Goal: Task Accomplishment & Management: Complete application form

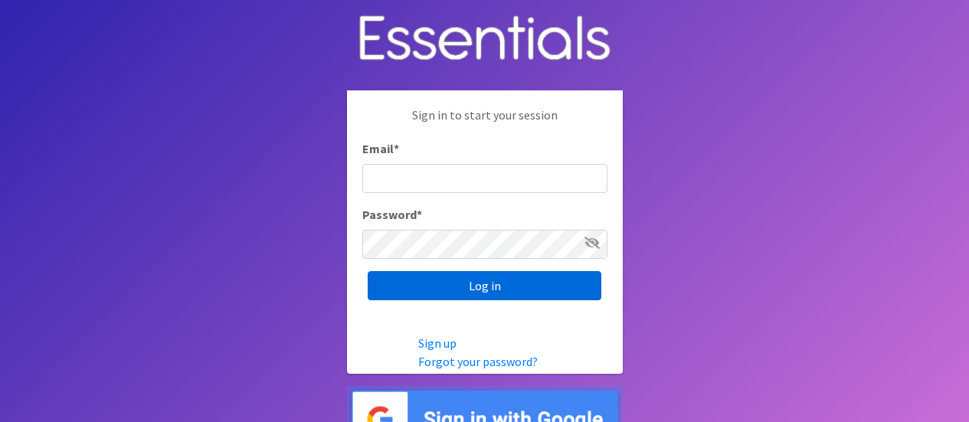
type input "[PERSON_NAME][EMAIL_ADDRESS][DOMAIN_NAME]"
click at [492, 291] on input "Log in" at bounding box center [485, 285] width 234 height 29
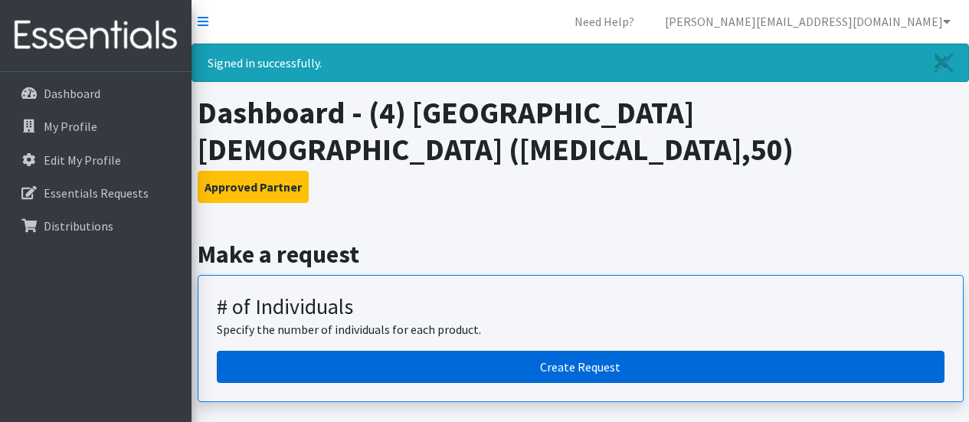
click at [562, 368] on link "Create Request" at bounding box center [581, 367] width 728 height 32
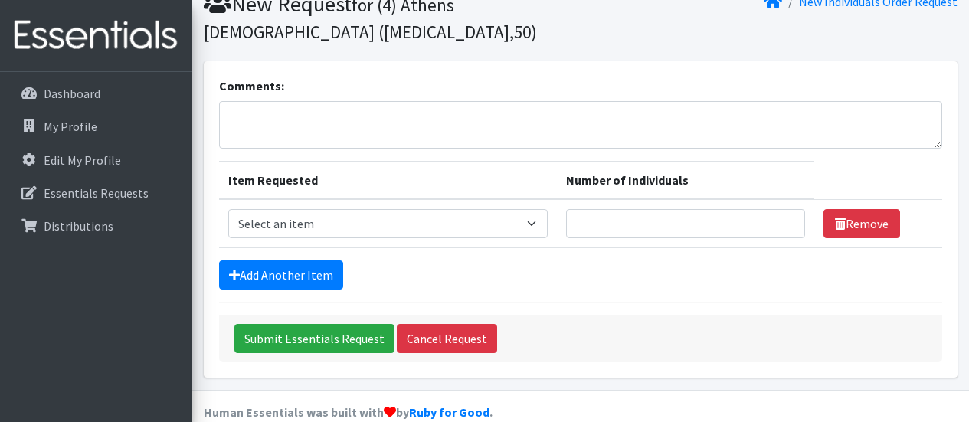
scroll to position [90, 0]
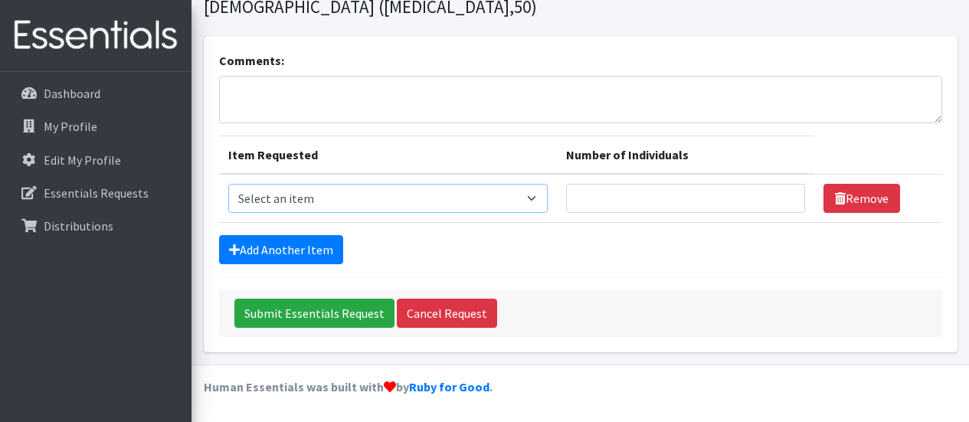
click at [541, 198] on select "Select an item A: Babies - Size 0 (Preemie) A: Babies - Size 01 (newborn) A: Ba…" at bounding box center [388, 198] width 320 height 29
select select "5613"
click at [228, 184] on select "Select an item A: Babies - Size 0 (Preemie) A: Babies - Size 01 (newborn) A: Ba…" at bounding box center [388, 198] width 320 height 29
click at [672, 213] on td "Number of Individuals" at bounding box center [685, 198] width 257 height 49
click at [786, 193] on input "1" at bounding box center [685, 198] width 239 height 29
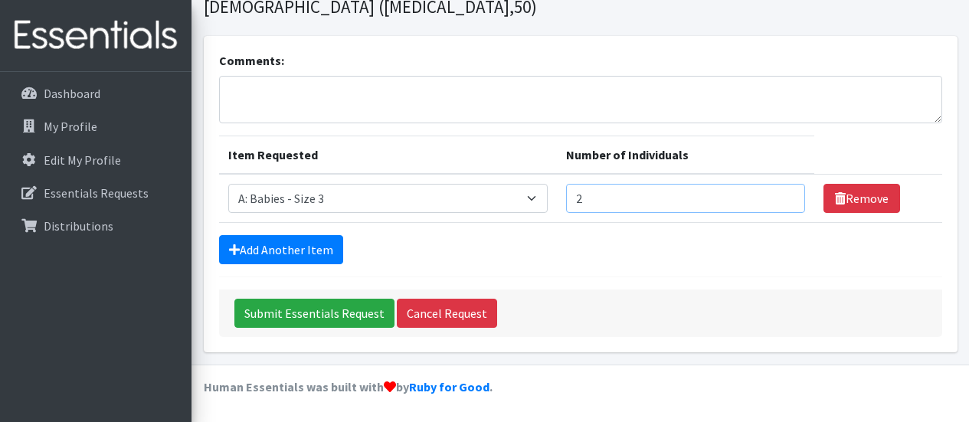
click at [786, 193] on input "2" at bounding box center [685, 198] width 239 height 29
type input "3"
click at [786, 193] on input "3" at bounding box center [685, 198] width 239 height 29
click at [264, 247] on link "Add Another Item" at bounding box center [281, 249] width 124 height 29
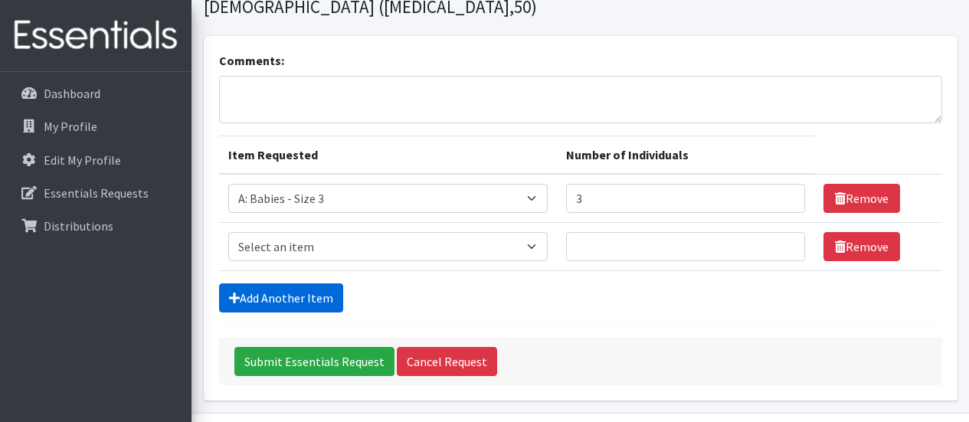
scroll to position [138, 0]
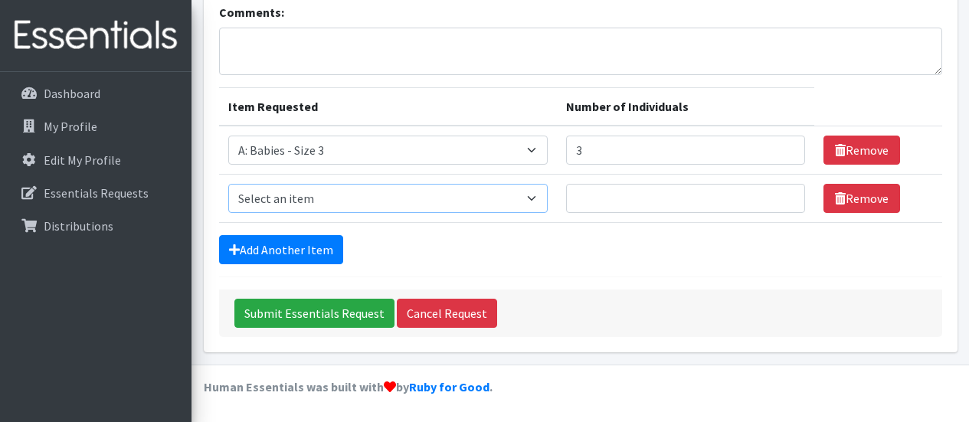
click at [301, 208] on select "Select an item A: Babies - Size 0 (Preemie) A: Babies - Size 01 (newborn) A: Ba…" at bounding box center [388, 198] width 320 height 29
select select "5614"
click at [228, 184] on select "Select an item A: Babies - Size 0 (Preemie) A: Babies - Size 01 (newborn) A: Ba…" at bounding box center [388, 198] width 320 height 29
click at [614, 204] on input "Number of Individuals" at bounding box center [685, 198] width 239 height 29
type input "6"
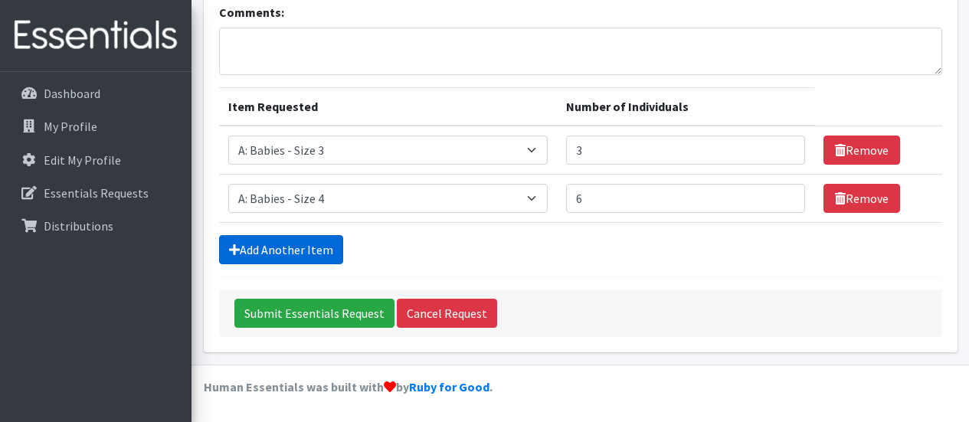
click at [309, 243] on link "Add Another Item" at bounding box center [281, 249] width 124 height 29
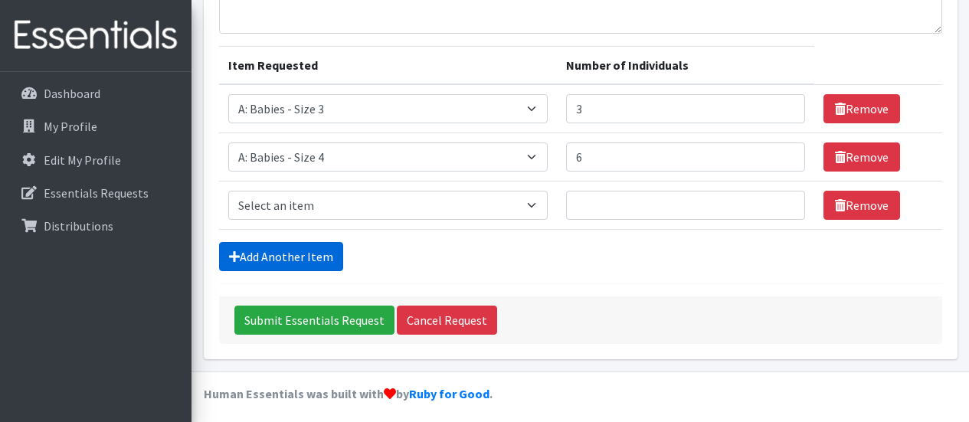
scroll to position [186, 0]
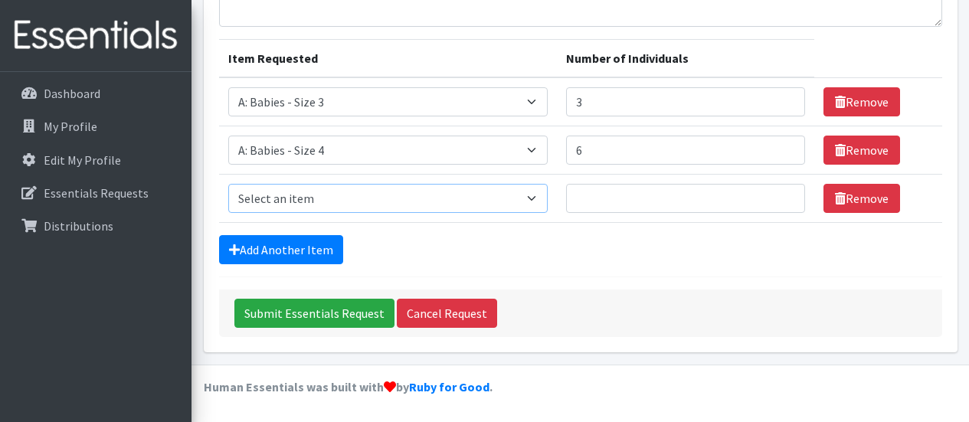
click at [313, 199] on select "Select an item A: Babies - Size 0 (Preemie) A: Babies - Size 01 (newborn) A: Ba…" at bounding box center [388, 198] width 320 height 29
select select "5616"
click at [228, 184] on select "Select an item A: Babies - Size 0 (Preemie) A: Babies - Size 01 (newborn) A: Ba…" at bounding box center [388, 198] width 320 height 29
click at [623, 197] on input "Number of Individuals" at bounding box center [685, 198] width 239 height 29
type input "6"
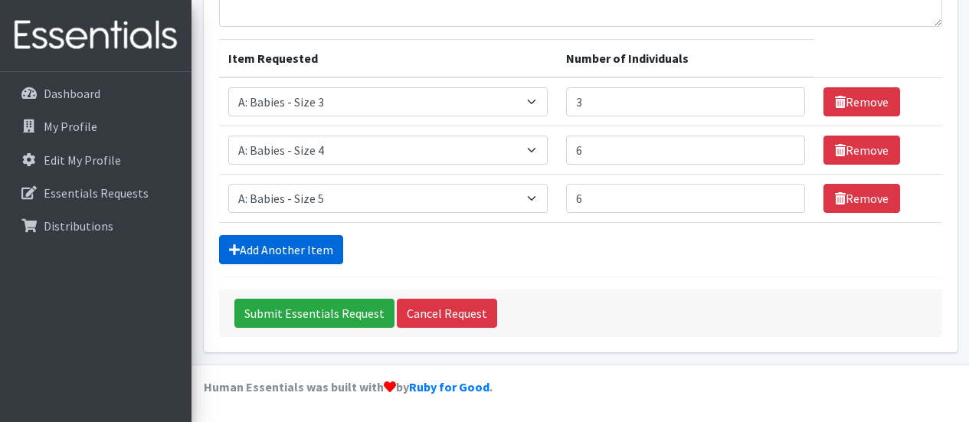
click at [325, 250] on link "Add Another Item" at bounding box center [281, 249] width 124 height 29
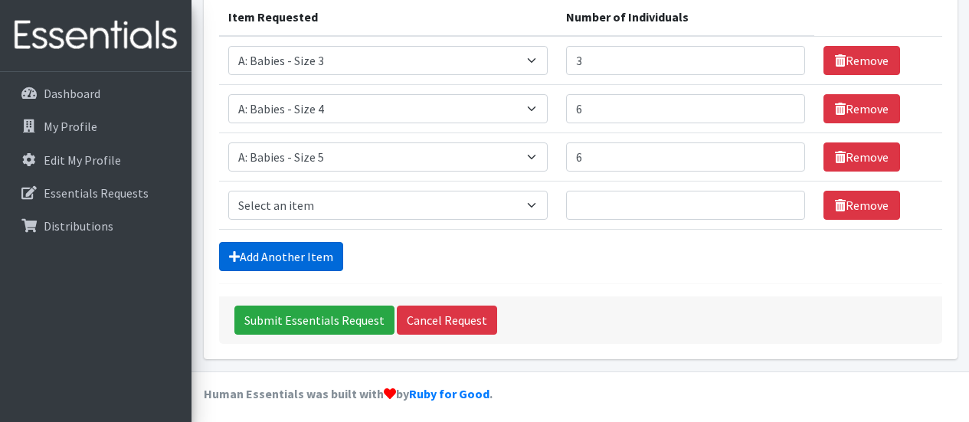
scroll to position [234, 0]
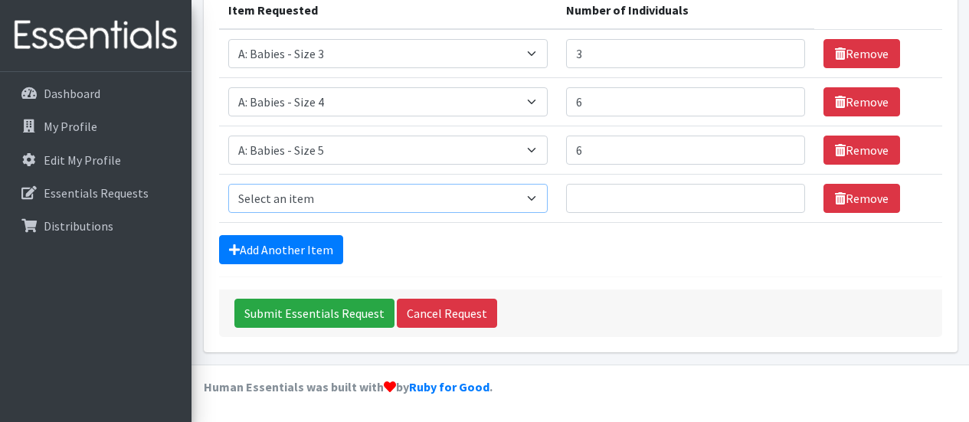
click at [318, 200] on select "Select an item A: Babies - Size 0 (Preemie) A: Babies - Size 01 (newborn) A: Ba…" at bounding box center [388, 198] width 320 height 29
select select "5617"
click at [228, 184] on select "Select an item A: Babies - Size 0 (Preemie) A: Babies - Size 01 (newborn) A: Ba…" at bounding box center [388, 198] width 320 height 29
click at [321, 253] on link "Add Another Item" at bounding box center [281, 249] width 124 height 29
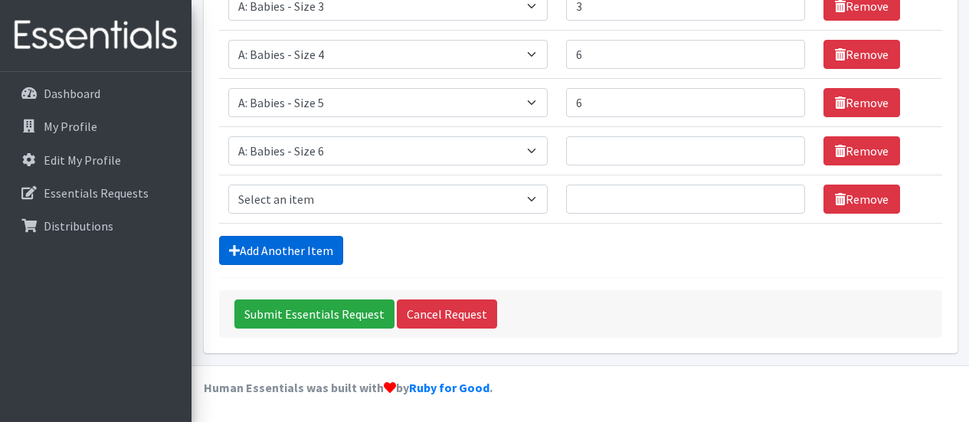
scroll to position [283, 0]
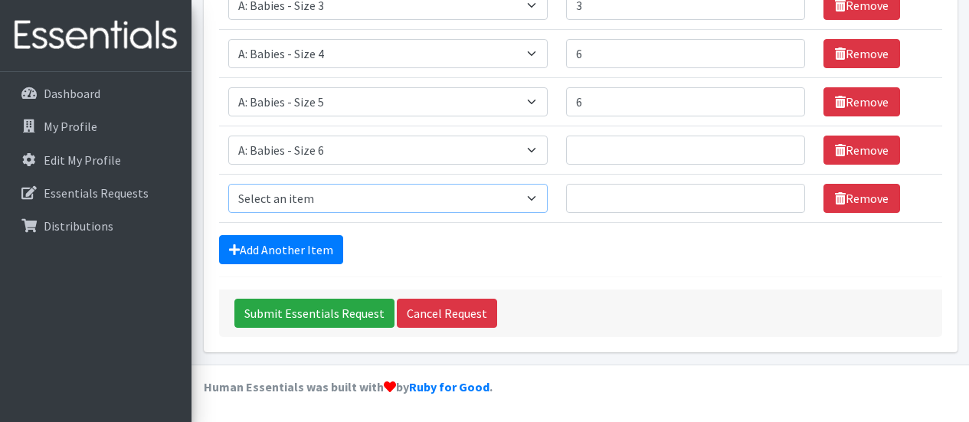
click at [323, 199] on select "Select an item A: Babies - Size 0 (Preemie) A: Babies - Size 01 (newborn) A: Ba…" at bounding box center [388, 198] width 320 height 29
select select "8888"
click at [228, 184] on select "Select an item A: Babies - Size 0 (Preemie) A: Babies - Size 01 (newborn) A: Ba…" at bounding box center [388, 198] width 320 height 29
click at [278, 258] on link "Add Another Item" at bounding box center [281, 249] width 124 height 29
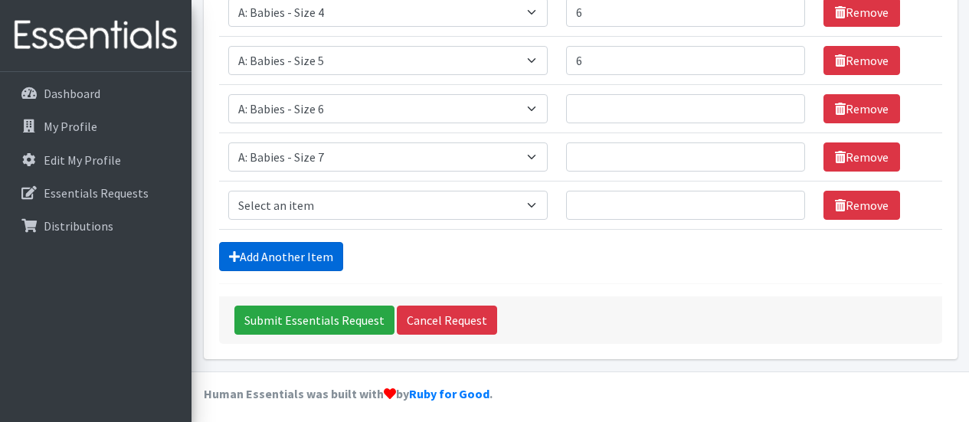
scroll to position [331, 0]
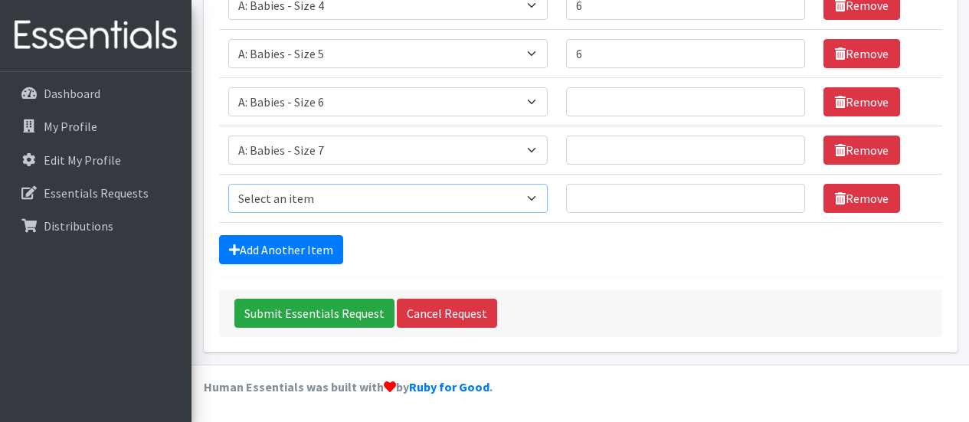
click at [294, 196] on select "Select an item A: Babies - Size 0 (Preemie) A: Babies - Size 01 (newborn) A: Ba…" at bounding box center [388, 198] width 320 height 29
select select "5597"
click at [228, 184] on select "Select an item A: Babies - Size 0 (Preemie) A: Babies - Size 01 (newborn) A: Ba…" at bounding box center [388, 198] width 320 height 29
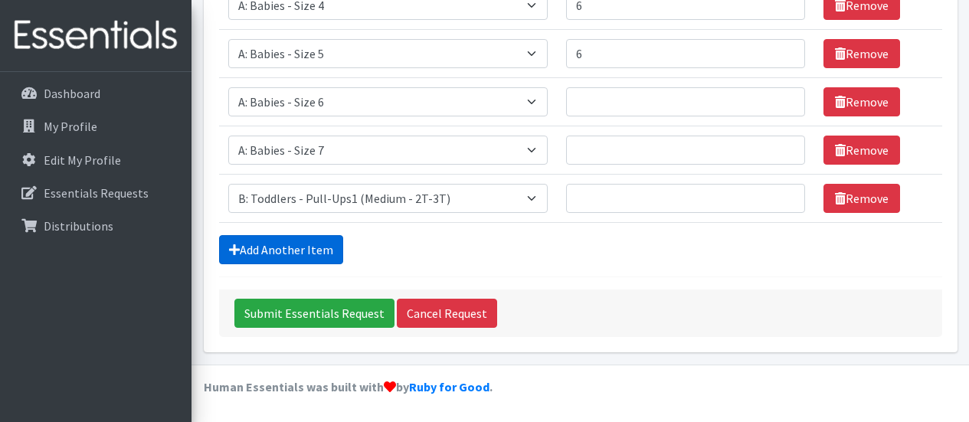
click at [306, 241] on link "Add Another Item" at bounding box center [281, 249] width 124 height 29
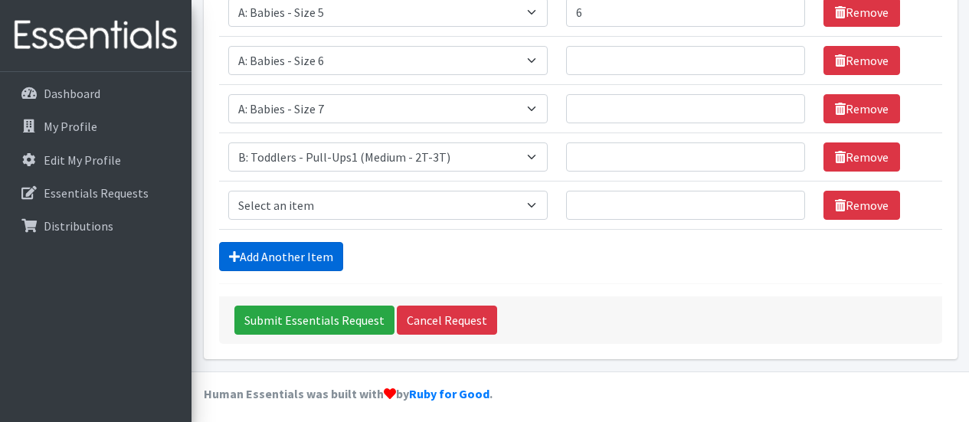
scroll to position [379, 0]
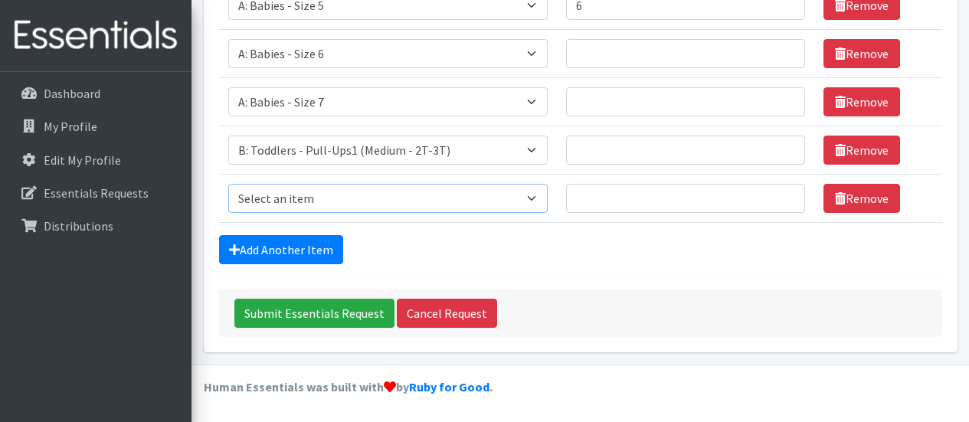
click at [311, 204] on select "Select an item A: Babies - Size 0 (Preemie) A: Babies - Size 01 (newborn) A: Ba…" at bounding box center [388, 198] width 320 height 29
select select "5598"
click at [228, 184] on select "Select an item A: Babies - Size 0 (Preemie) A: Babies - Size 01 (newborn) A: Ba…" at bounding box center [388, 198] width 320 height 29
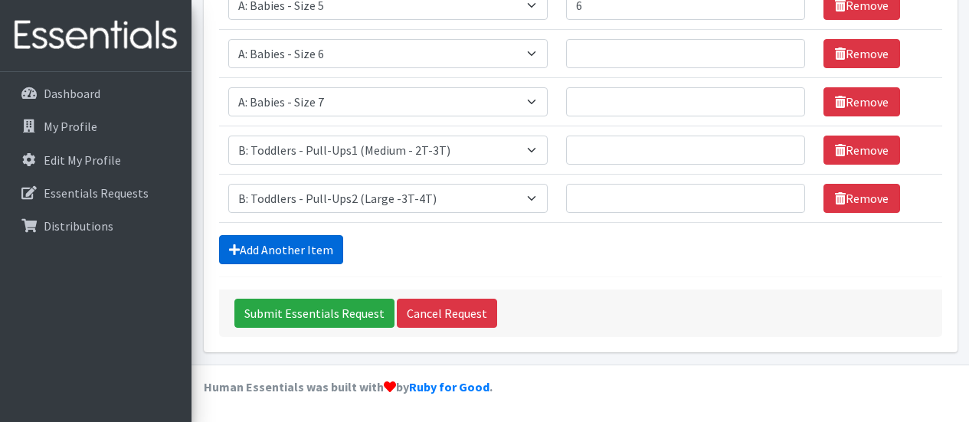
click at [315, 247] on link "Add Another Item" at bounding box center [281, 249] width 124 height 29
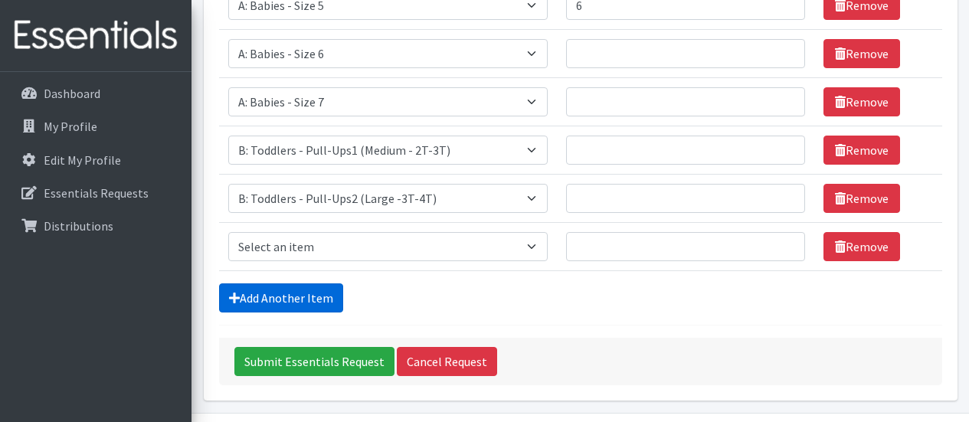
scroll to position [427, 0]
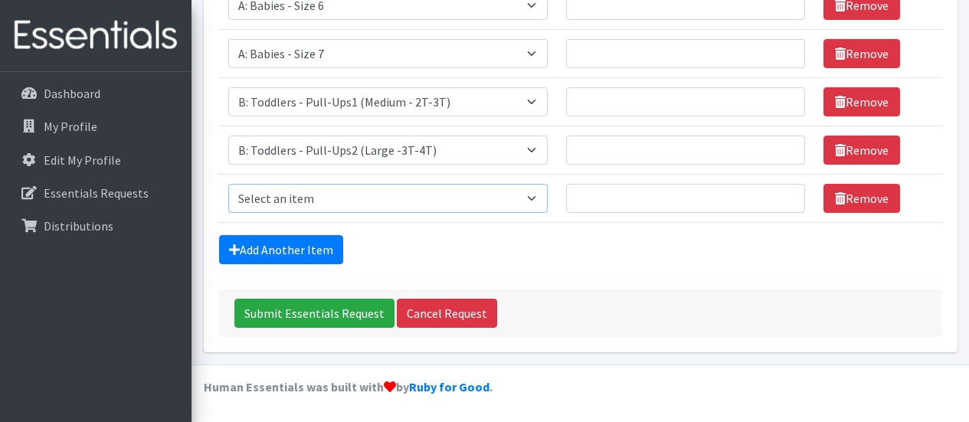
click at [337, 191] on select "Select an item A: Babies - Size 0 (Preemie) A: Babies - Size 01 (newborn) A: Ba…" at bounding box center [388, 198] width 320 height 29
select select "5599"
click at [228, 184] on select "Select an item A: Babies - Size 0 (Preemie) A: Babies - Size 01 (newborn) A: Ba…" at bounding box center [388, 198] width 320 height 29
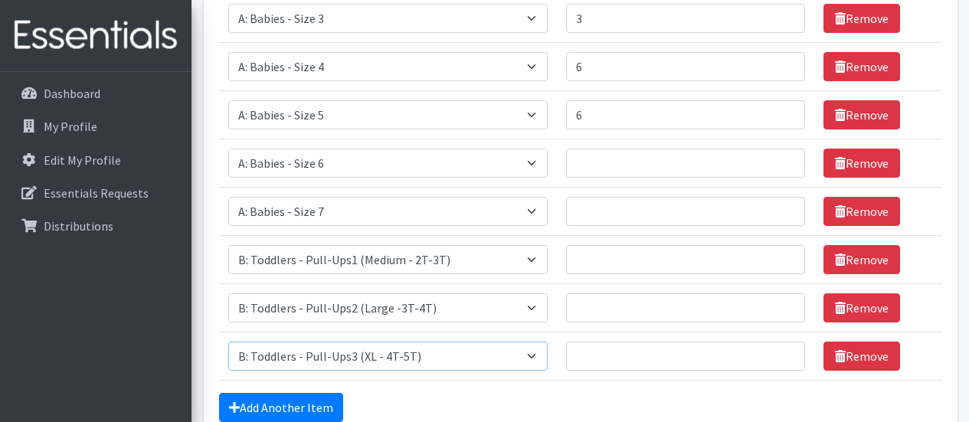
scroll to position [269, 0]
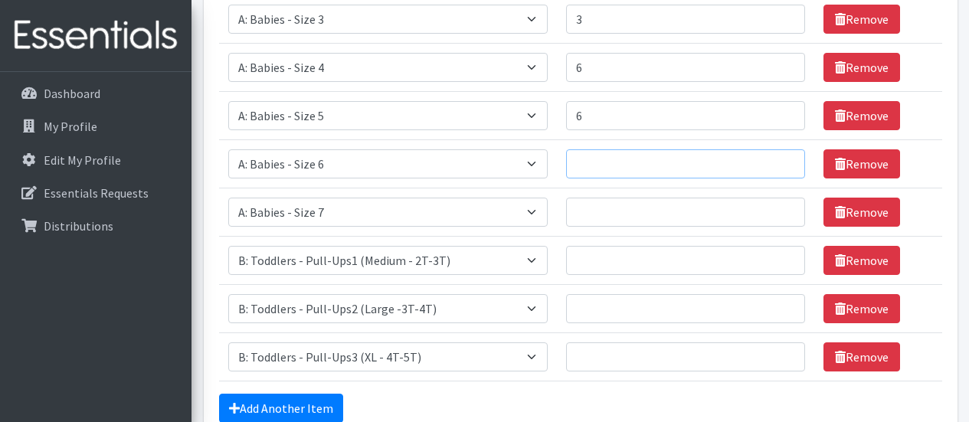
click at [594, 168] on input "Number of Individuals" at bounding box center [685, 163] width 239 height 29
type input "6"
click at [590, 209] on input "Number of Individuals" at bounding box center [685, 212] width 239 height 29
type input "6"
click at [590, 263] on input "Number of Individuals" at bounding box center [685, 260] width 239 height 29
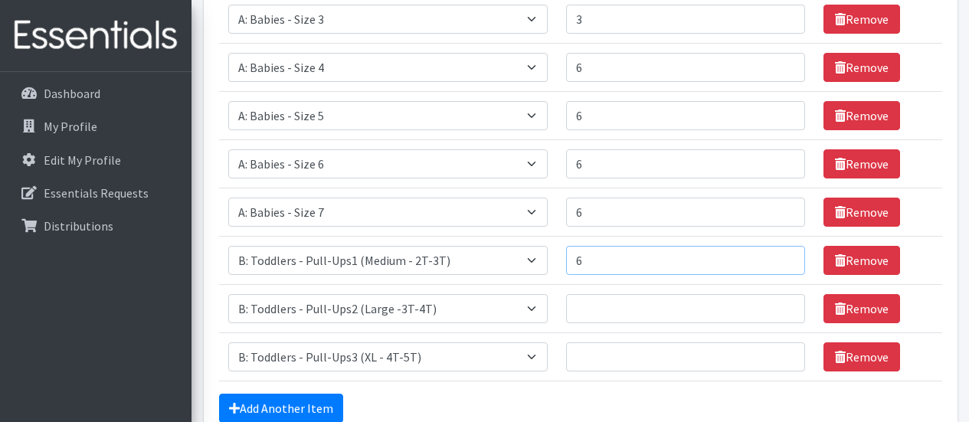
type input "6"
click at [599, 309] on input "Number of Individuals" at bounding box center [685, 308] width 239 height 29
type input "6"
click at [598, 361] on input "Number of Individuals" at bounding box center [685, 356] width 239 height 29
type input "6"
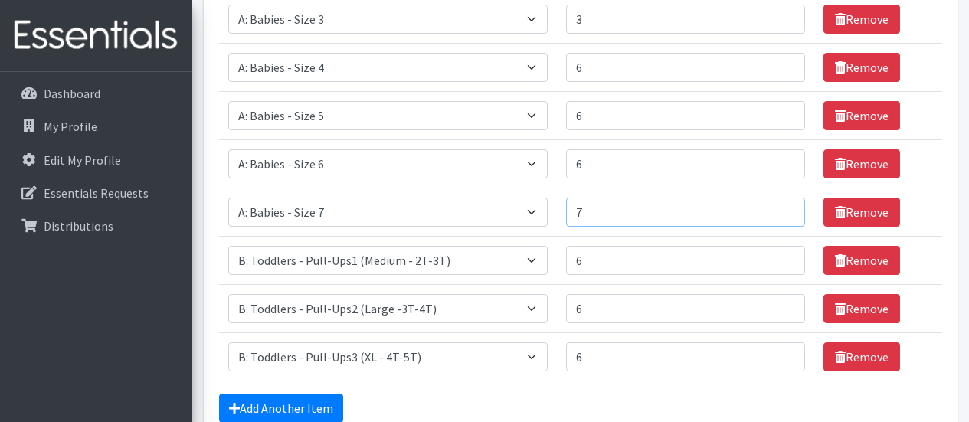
type input "7"
click at [784, 205] on input "7" at bounding box center [685, 212] width 239 height 29
type input "7"
click at [783, 157] on input "7" at bounding box center [685, 163] width 239 height 29
type input "7"
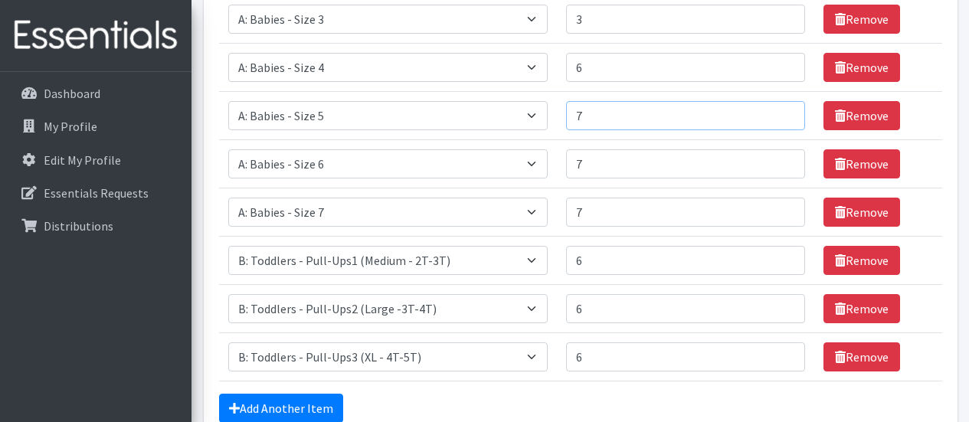
click at [783, 110] on input "7" at bounding box center [685, 115] width 239 height 29
type input "8"
click at [783, 159] on input "8" at bounding box center [685, 163] width 239 height 29
type input "8"
click at [783, 207] on input "8" at bounding box center [685, 212] width 239 height 29
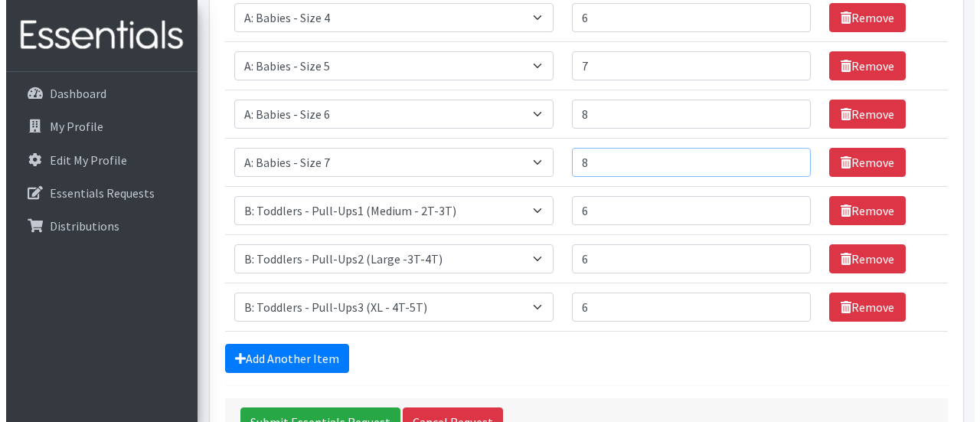
scroll to position [427, 0]
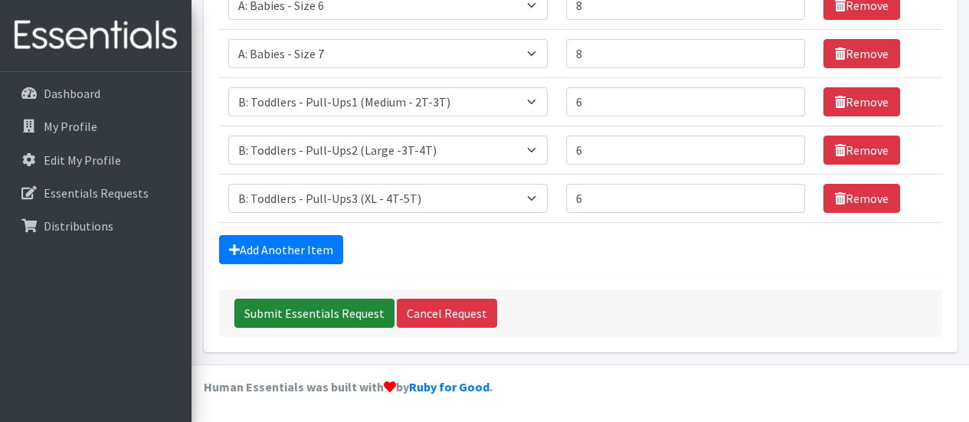
click at [339, 316] on input "Submit Essentials Request" at bounding box center [314, 313] width 160 height 29
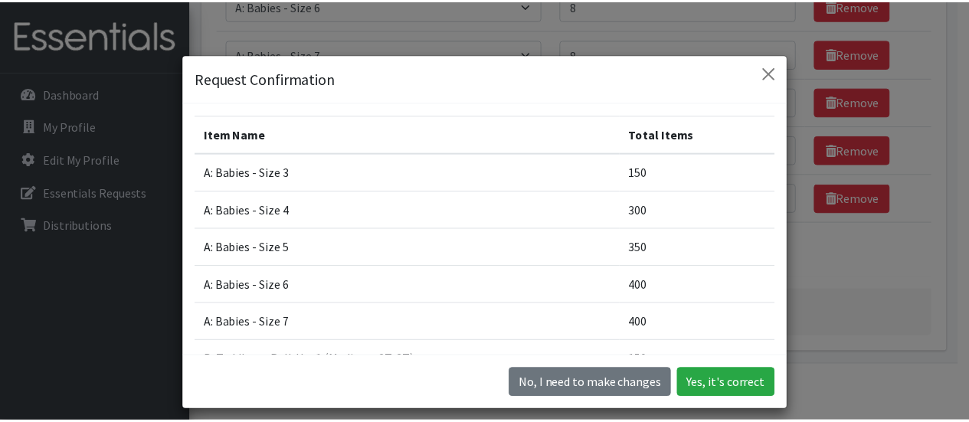
scroll to position [176, 0]
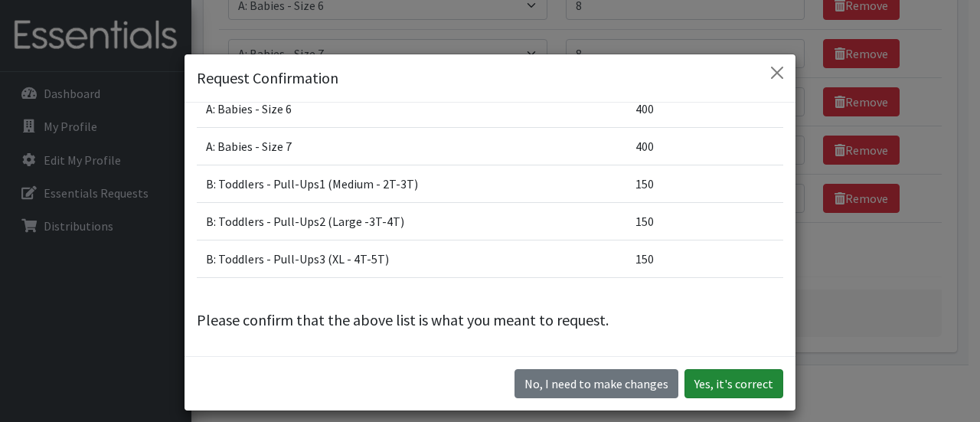
click at [715, 389] on button "Yes, it's correct" at bounding box center [734, 383] width 99 height 29
